Goal: Download file/media

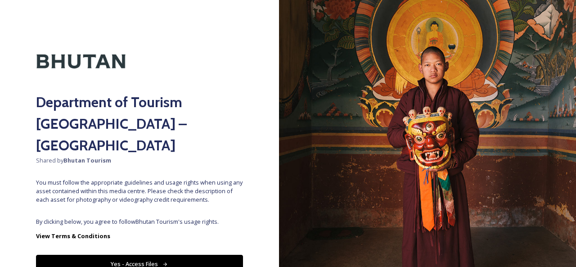
click at [121, 255] on button "Yes - Access Files" at bounding box center [139, 264] width 207 height 18
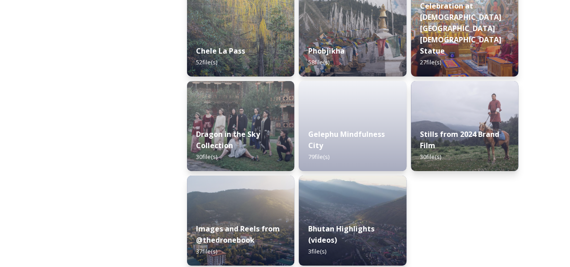
scroll to position [1583, 0]
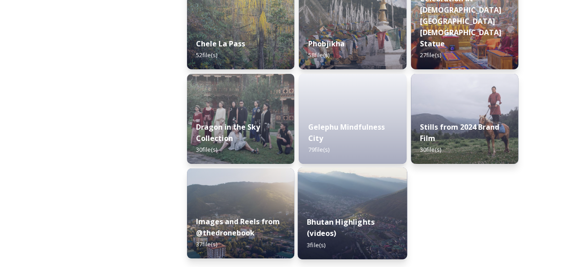
click at [350, 210] on div "Bhutan Highlights (videos) 3 file(s)" at bounding box center [352, 233] width 109 height 52
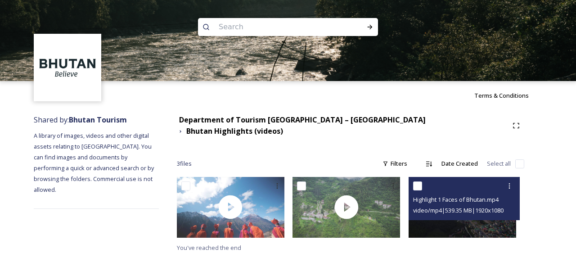
click at [462, 196] on span "Highlight 1 Faces of Bhutan.mp4" at bounding box center [456, 199] width 86 height 8
click at [427, 180] on div at bounding box center [465, 186] width 104 height 16
click at [418, 181] on input "checkbox" at bounding box center [417, 185] width 9 height 9
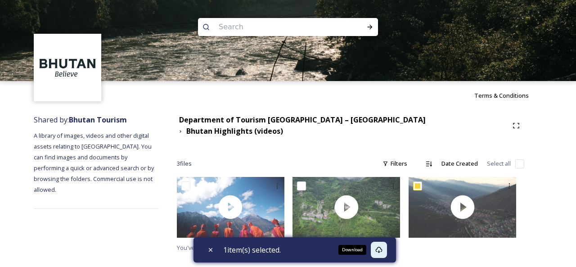
click at [350, 251] on div "Download" at bounding box center [353, 250] width 28 height 10
click at [353, 251] on div "Download" at bounding box center [353, 250] width 28 height 10
click at [205, 249] on div "Close" at bounding box center [211, 250] width 16 height 16
checkbox input "false"
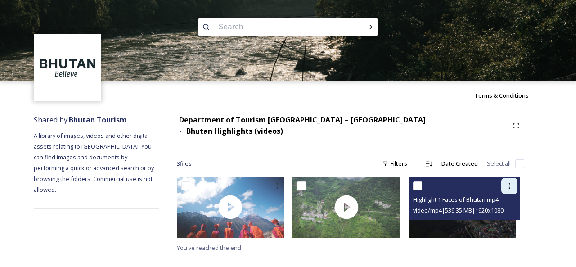
click at [508, 183] on div at bounding box center [510, 186] width 16 height 16
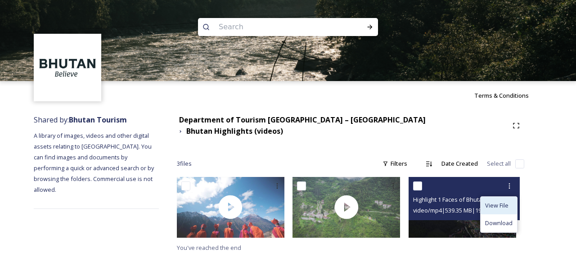
click at [494, 201] on span "View File" at bounding box center [496, 205] width 23 height 9
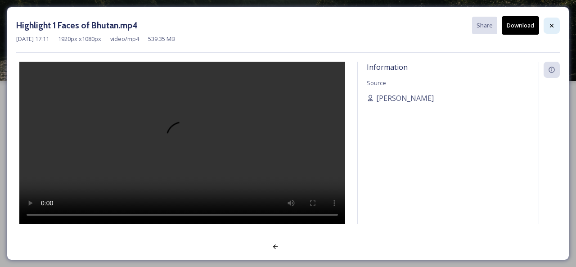
click at [554, 26] on icon at bounding box center [551, 25] width 7 height 7
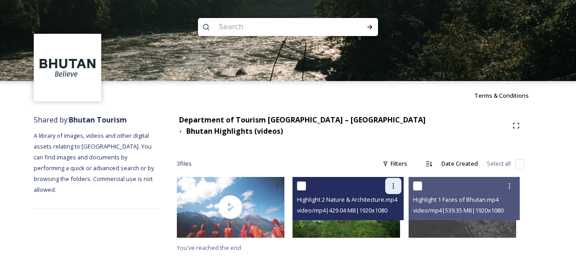
click at [394, 182] on icon at bounding box center [393, 185] width 7 height 7
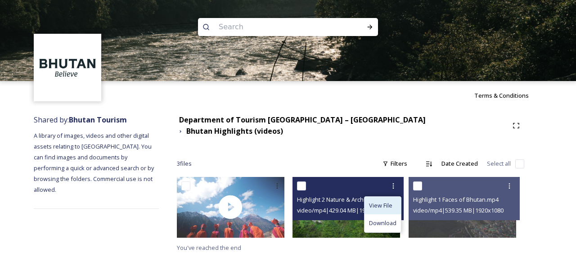
click at [383, 201] on span "View File" at bounding box center [380, 205] width 23 height 9
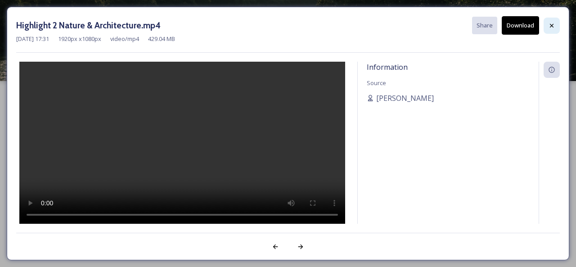
click at [553, 26] on icon at bounding box center [552, 25] width 4 height 4
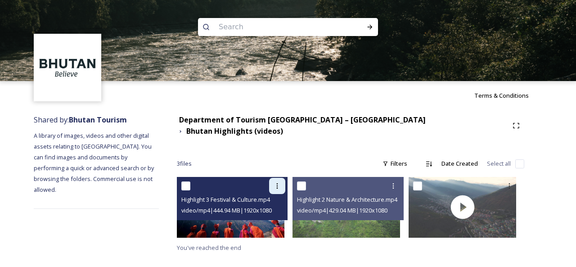
click at [281, 183] on icon at bounding box center [277, 185] width 7 height 7
click at [276, 219] on span "Download" at bounding box center [266, 223] width 27 height 9
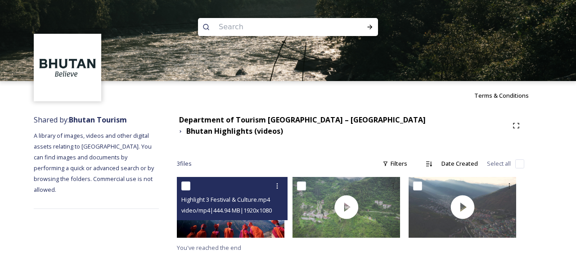
click at [241, 198] on span "Highlight 3 Festival & Culture.mp4" at bounding box center [225, 199] width 89 height 8
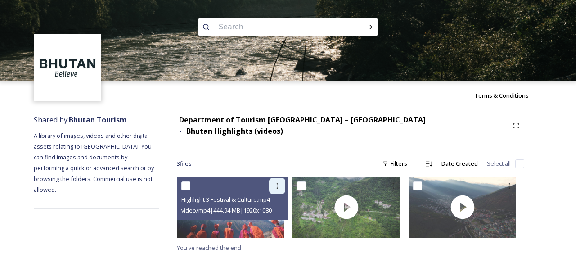
click at [281, 182] on icon at bounding box center [277, 185] width 7 height 7
click at [276, 201] on span "View File" at bounding box center [264, 205] width 23 height 9
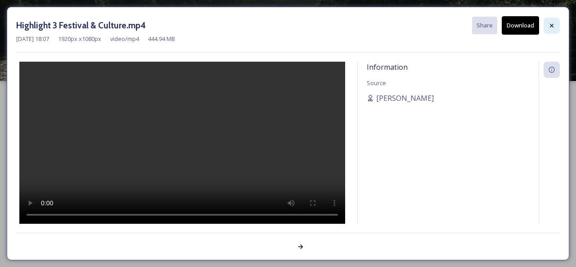
click at [555, 25] on icon at bounding box center [551, 25] width 7 height 7
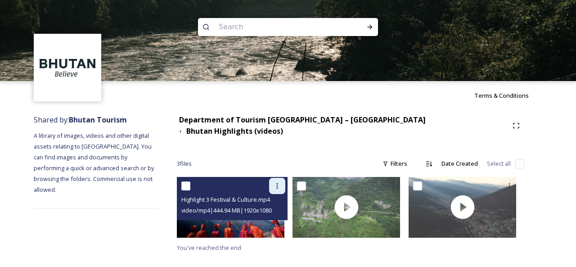
click at [281, 182] on icon at bounding box center [277, 185] width 7 height 7
click at [274, 201] on span "View File" at bounding box center [264, 205] width 23 height 9
